Goal: Find specific page/section: Find specific page/section

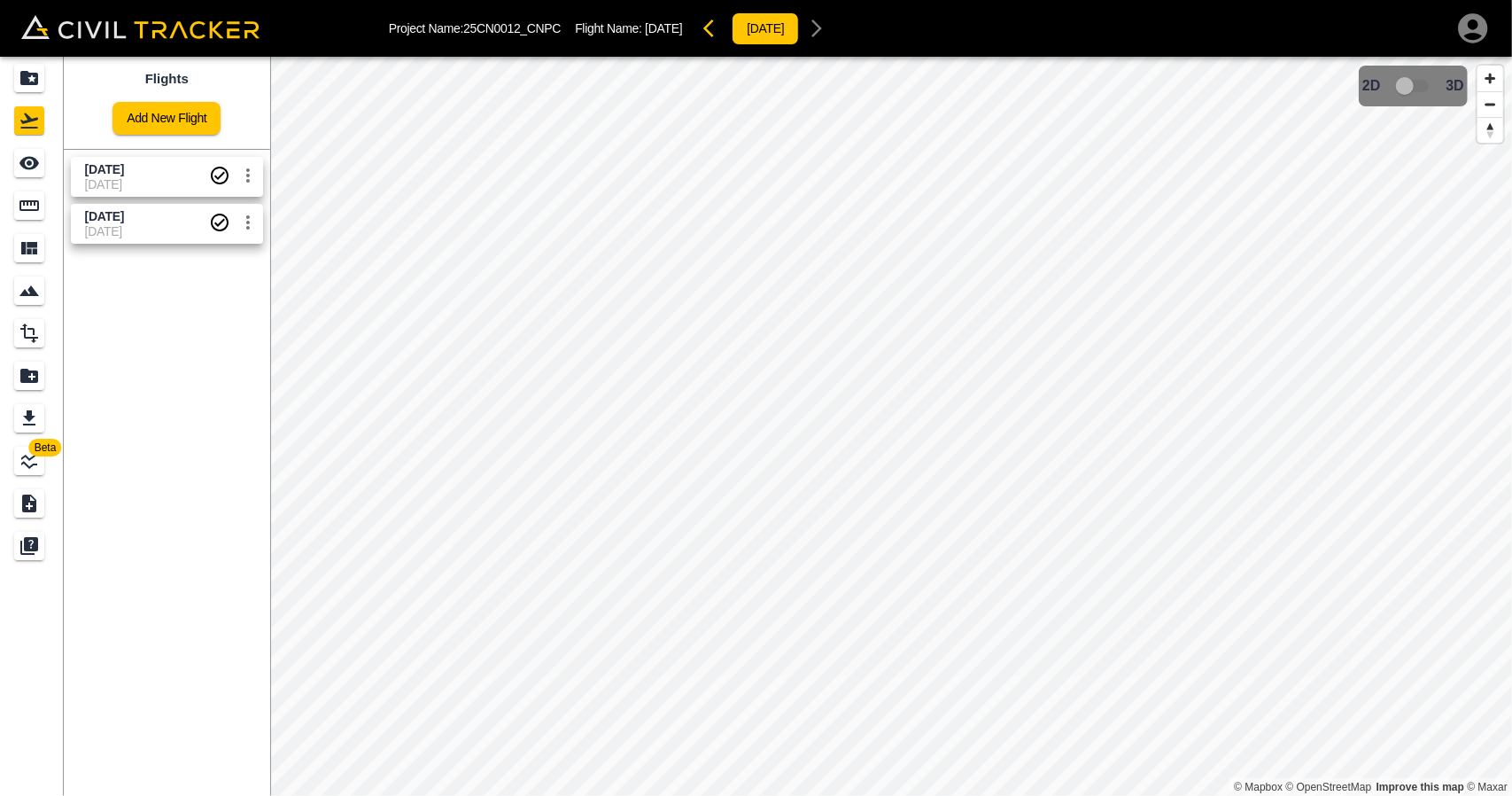
drag, startPoint x: 172, startPoint y: 181, endPoint x: 147, endPoint y: 217, distance: 43.8
click at [172, 181] on span "[DATE]" at bounding box center [147, 185] width 124 height 14
drag, startPoint x: 145, startPoint y: 219, endPoint x: 35, endPoint y: 180, distance: 116.7
click at [139, 215] on span "[DATE]" at bounding box center [147, 216] width 124 height 17
click at [33, 173] on icon "See" at bounding box center [29, 162] width 21 height 21
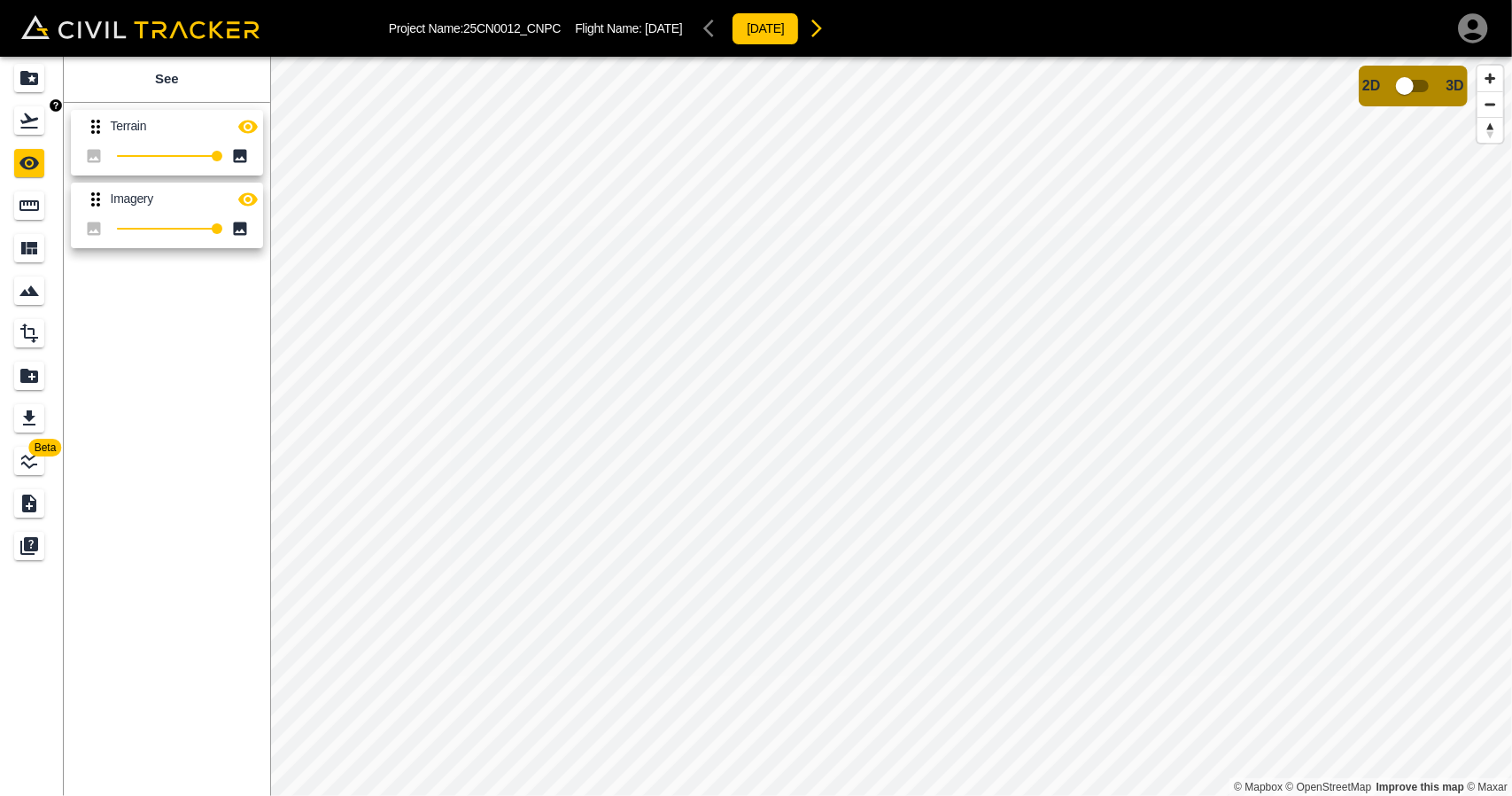
click at [33, 129] on icon "Flights" at bounding box center [30, 120] width 18 height 15
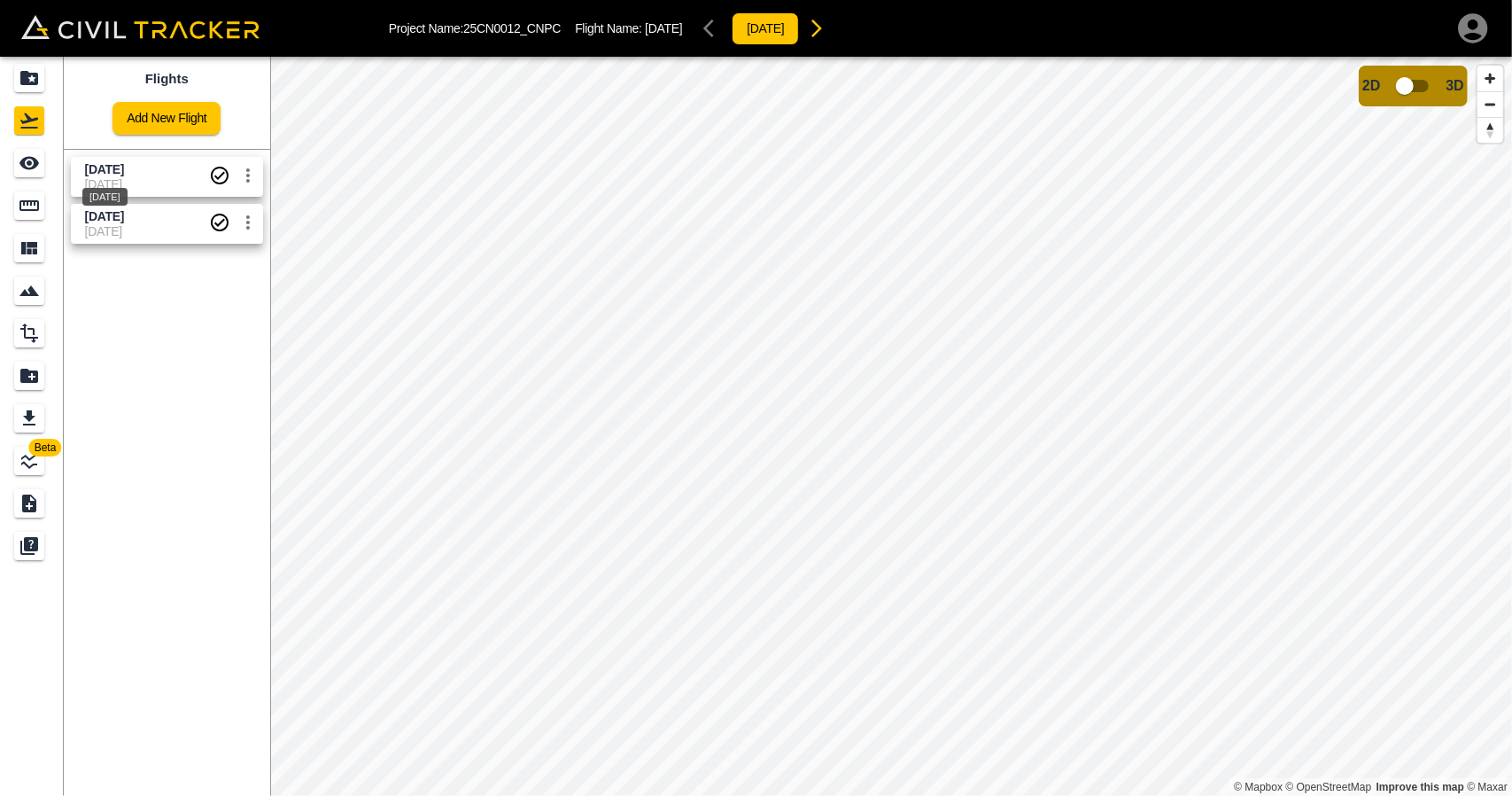
click at [117, 176] on div "[DATE]" at bounding box center [105, 191] width 49 height 32
click at [38, 206] on icon "Measure" at bounding box center [30, 206] width 20 height 11
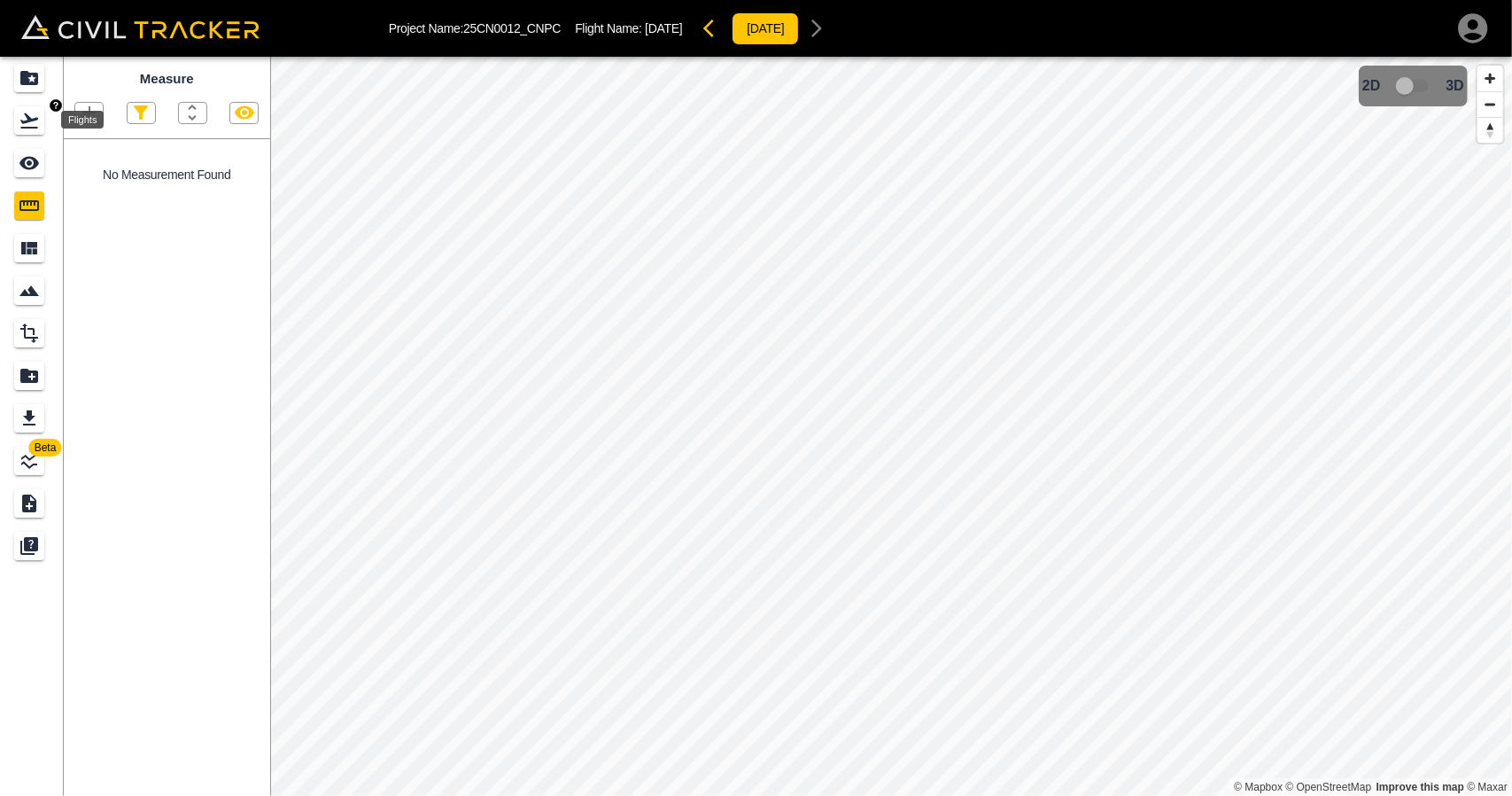
click at [27, 118] on icon "Flights" at bounding box center [30, 120] width 18 height 15
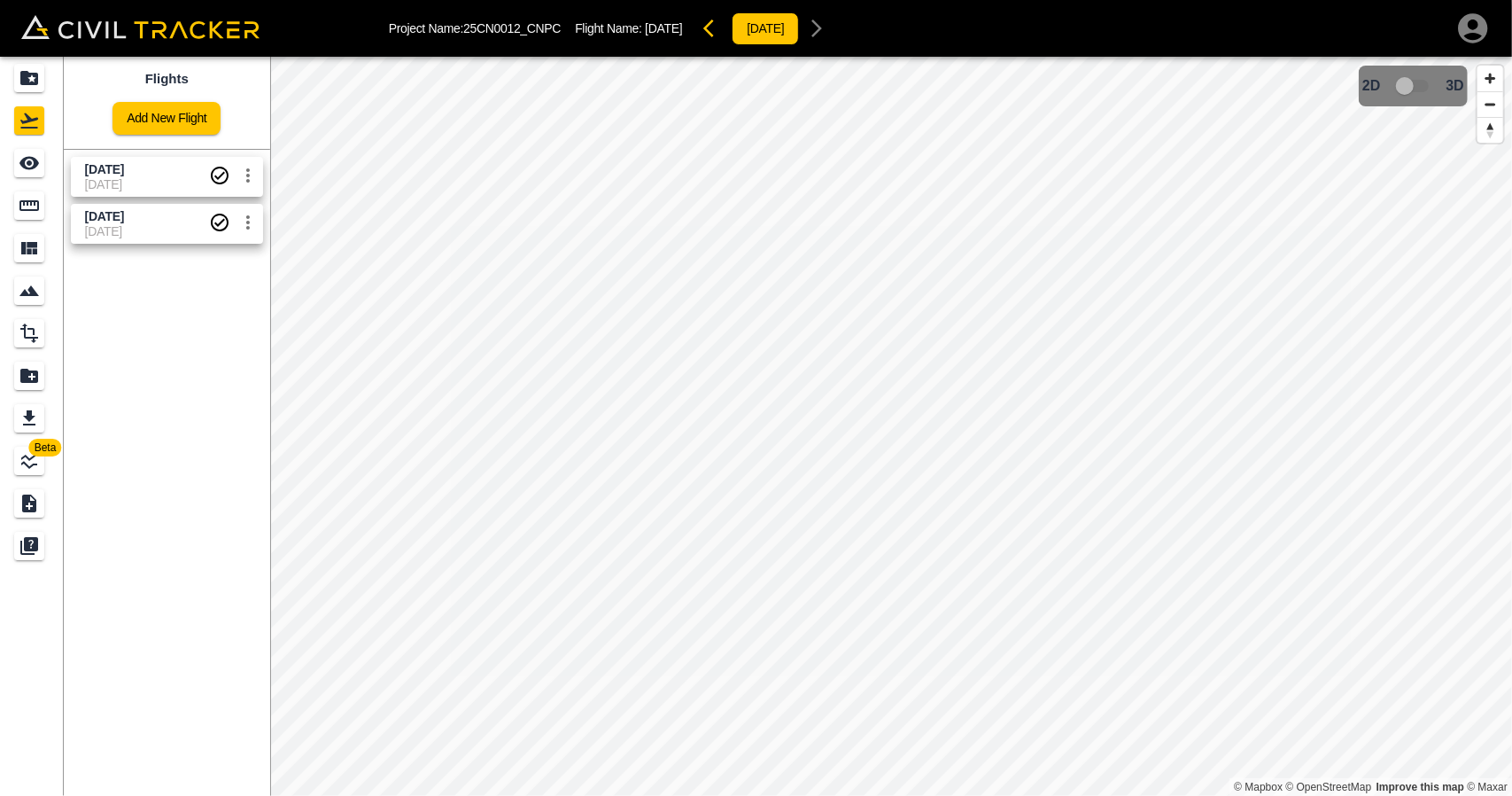
drag, startPoint x: 94, startPoint y: 218, endPoint x: 58, endPoint y: 216, distance: 36.1
click at [91, 218] on span "[DATE]" at bounding box center [104, 216] width 39 height 14
click at [35, 212] on icon "Measure" at bounding box center [29, 205] width 21 height 21
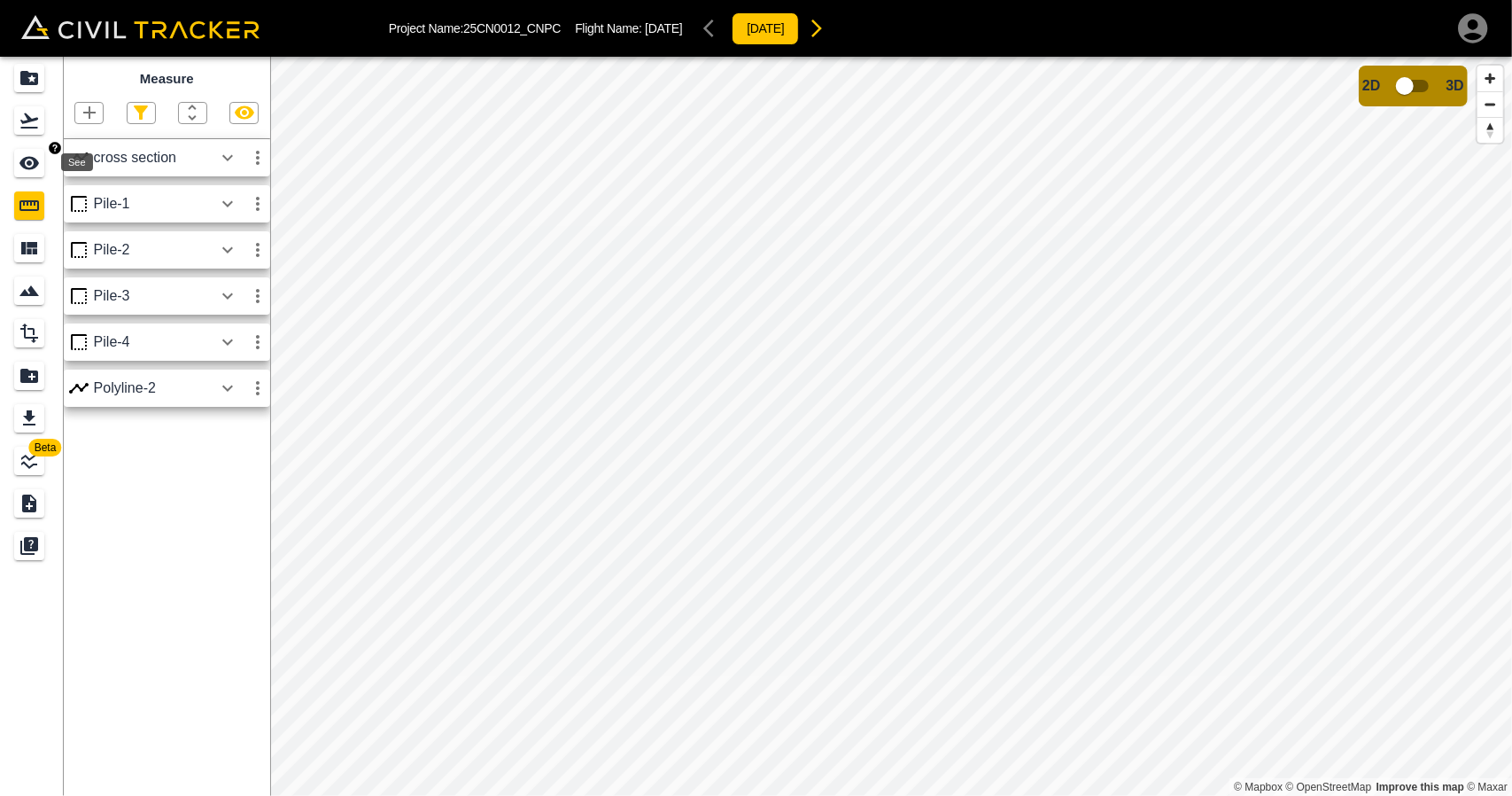
click at [21, 166] on icon "See" at bounding box center [29, 162] width 21 height 21
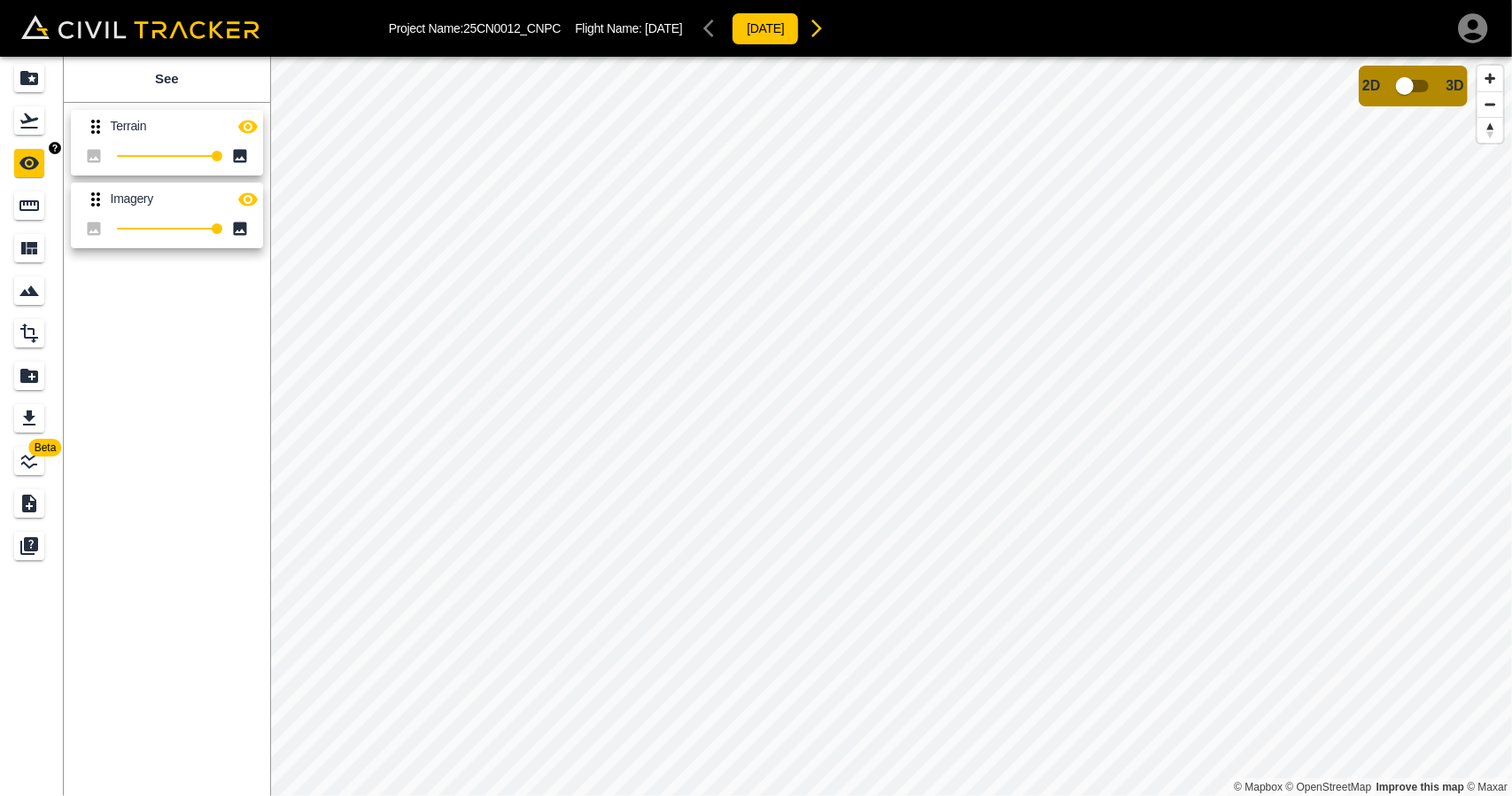
click at [34, 129] on icon "Flights" at bounding box center [30, 120] width 18 height 15
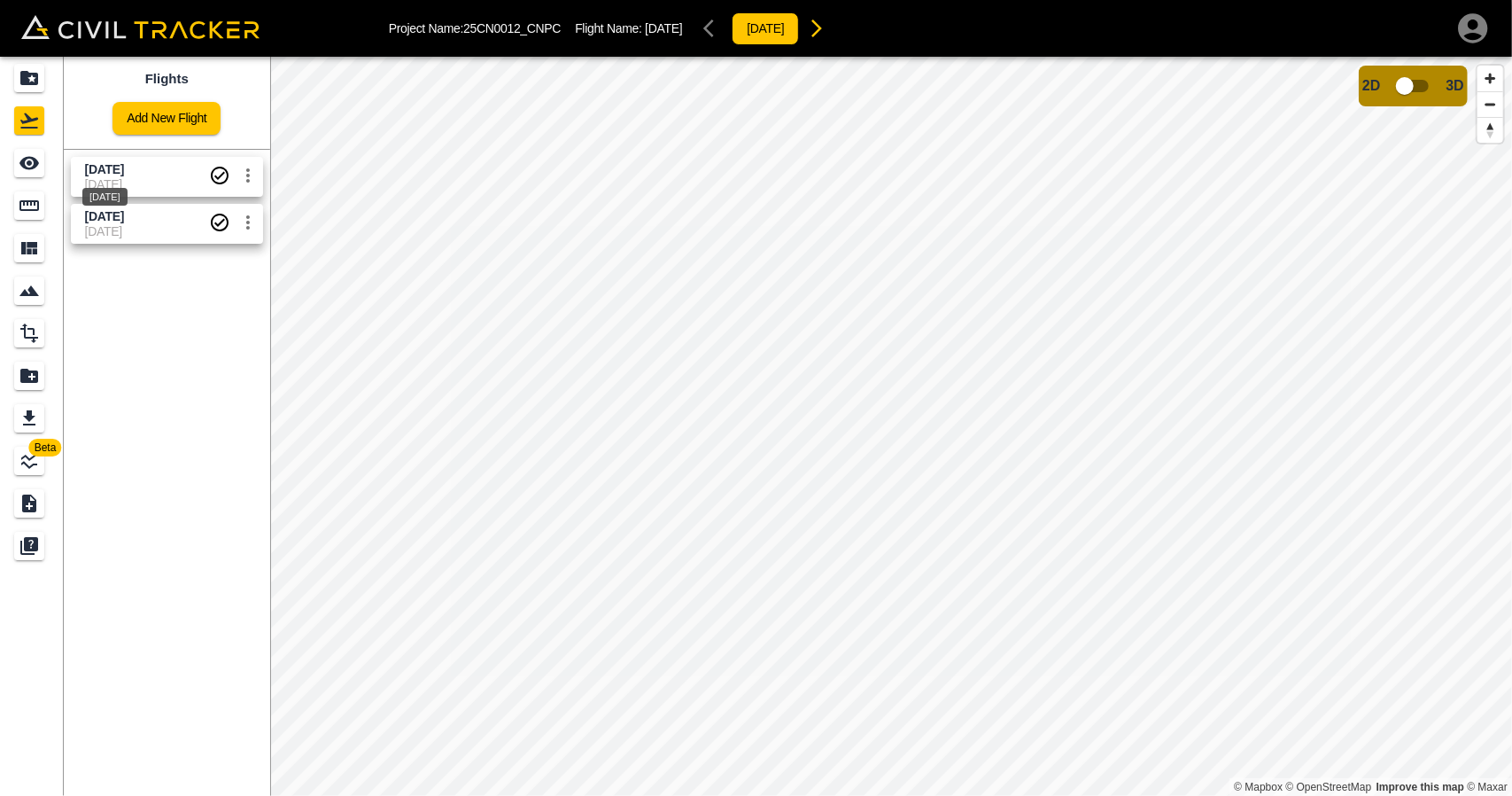
click at [108, 180] on div "[DATE]" at bounding box center [105, 191] width 49 height 32
drag, startPoint x: 26, startPoint y: 207, endPoint x: 239, endPoint y: 310, distance: 236.6
click at [26, 208] on icon "Measure" at bounding box center [29, 205] width 21 height 21
